Goal: Find specific page/section

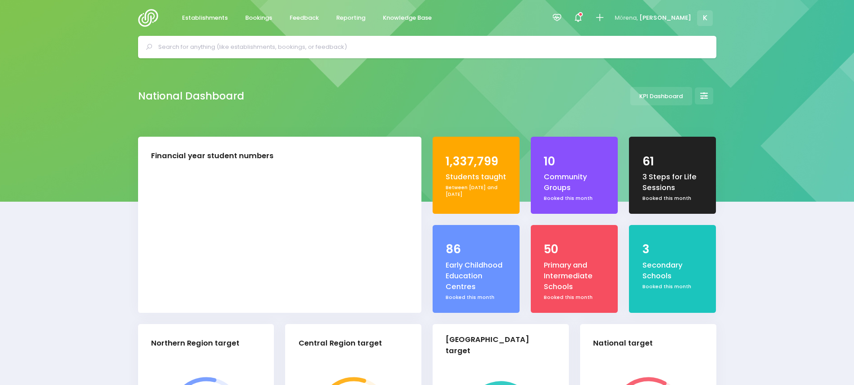
select select "5"
drag, startPoint x: 0, startPoint y: 0, endPoint x: 236, endPoint y: 50, distance: 241.4
click at [236, 50] on input "text" at bounding box center [430, 46] width 545 height 13
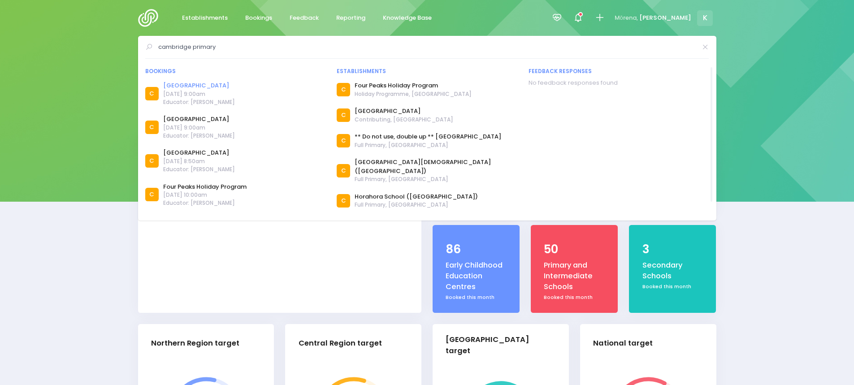
type input "cambridge primary"
click at [187, 85] on link "[GEOGRAPHIC_DATA]" at bounding box center [199, 85] width 72 height 9
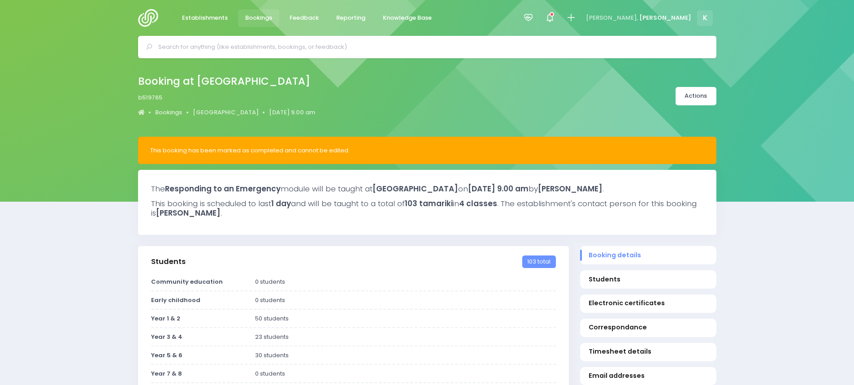
select select "5"
click at [228, 112] on link "[GEOGRAPHIC_DATA]" at bounding box center [226, 112] width 66 height 9
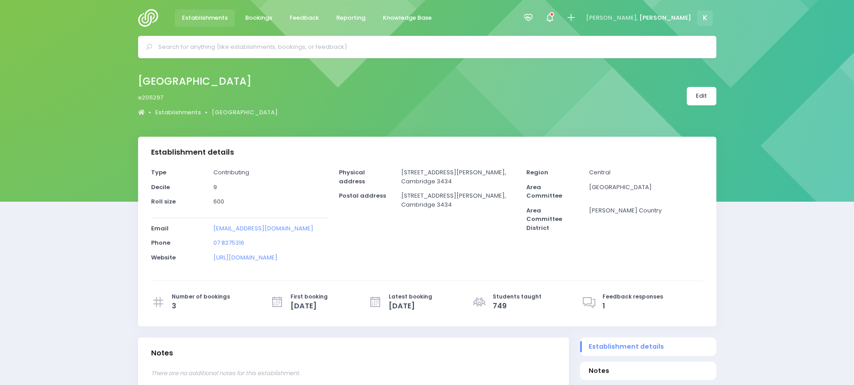
select select "5"
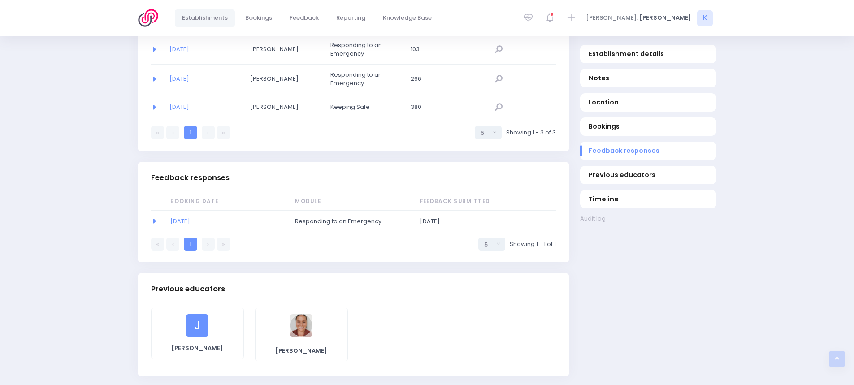
scroll to position [640, 0]
click at [173, 223] on link "[DATE]" at bounding box center [180, 223] width 20 height 9
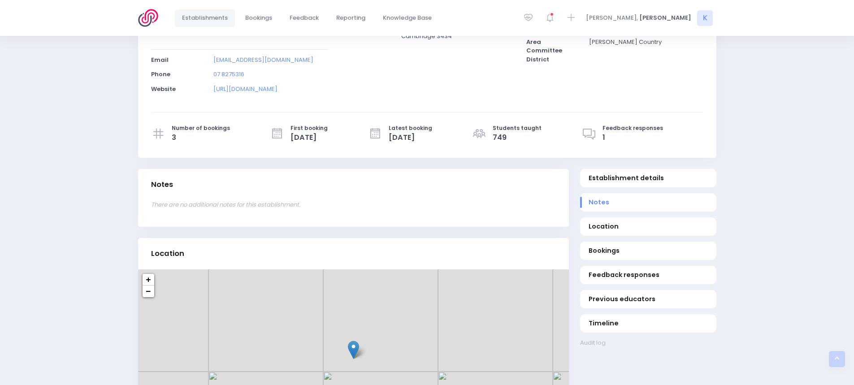
scroll to position [164, 0]
